Goal: Book appointment/travel/reservation

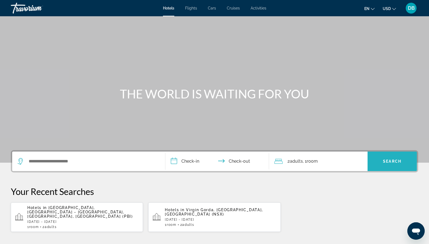
click at [383, 158] on span "Search widget" at bounding box center [392, 161] width 49 height 13
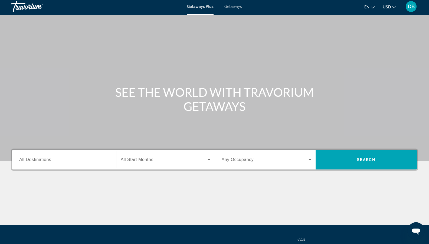
scroll to position [49, 0]
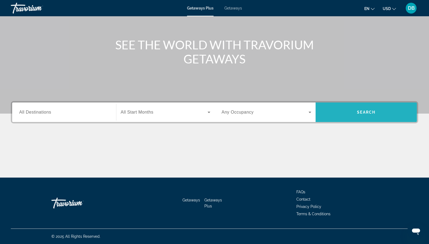
click at [350, 115] on span "Search widget" at bounding box center [366, 112] width 101 height 13
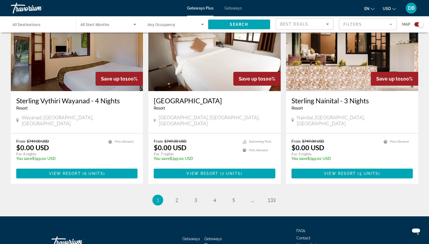
scroll to position [800, 0]
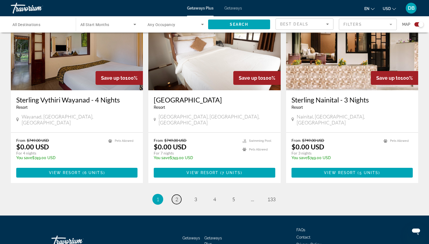
click at [176, 196] on span "2" at bounding box center [177, 199] width 3 height 6
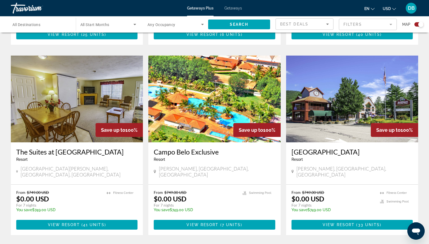
scroll to position [569, 0]
